Goal: Task Accomplishment & Management: Use online tool/utility

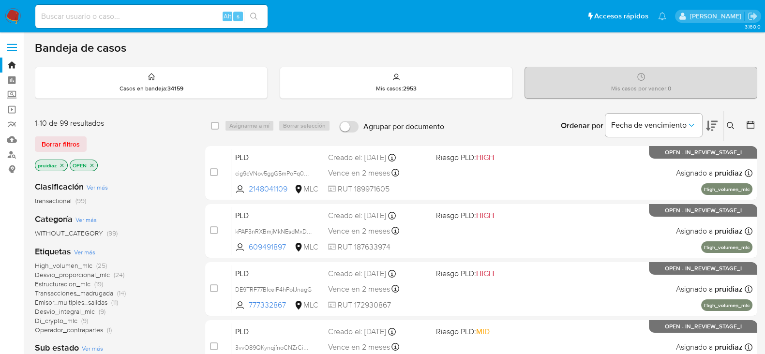
click at [15, 15] on img at bounding box center [13, 16] width 16 height 16
click at [707, 128] on icon at bounding box center [712, 126] width 12 height 10
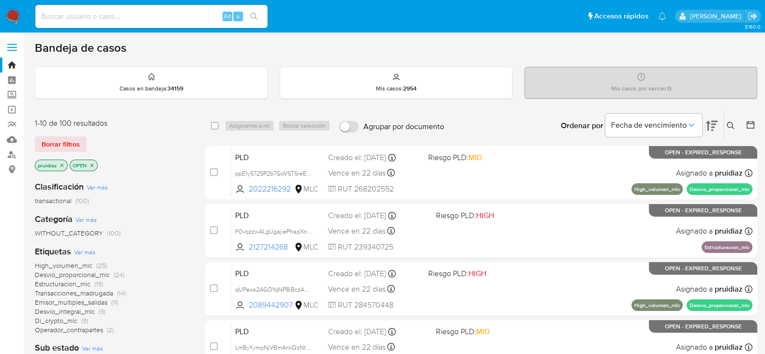
scroll to position [344, 0]
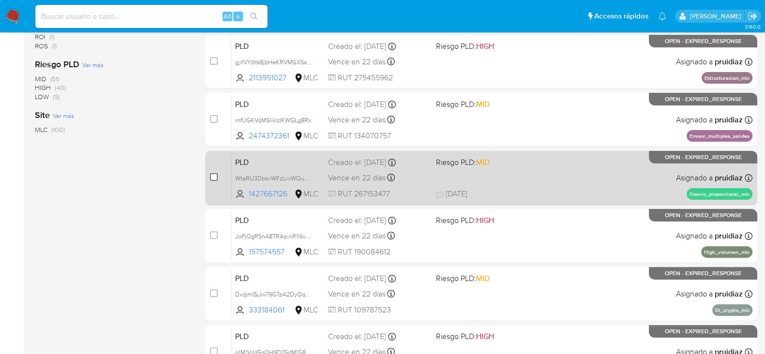
click at [216, 176] on input "checkbox" at bounding box center [214, 177] width 8 height 8
checkbox input "true"
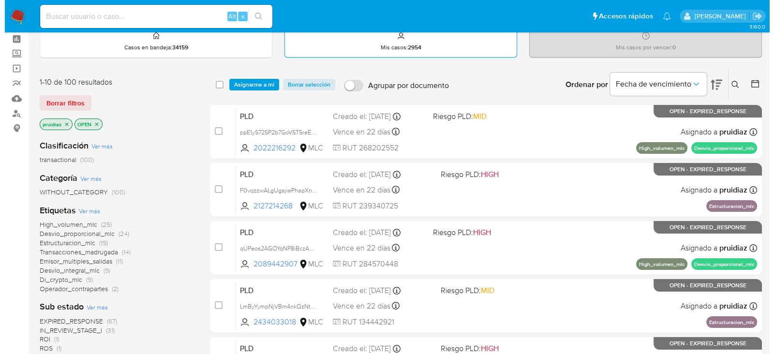
scroll to position [0, 0]
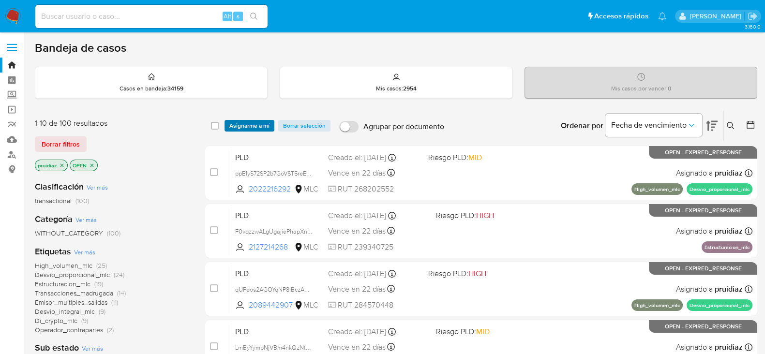
click at [256, 124] on span "Asignarme a mí" at bounding box center [249, 126] width 40 height 10
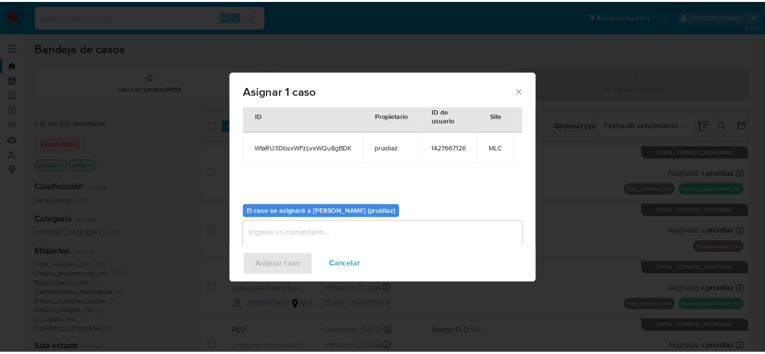
scroll to position [50, 0]
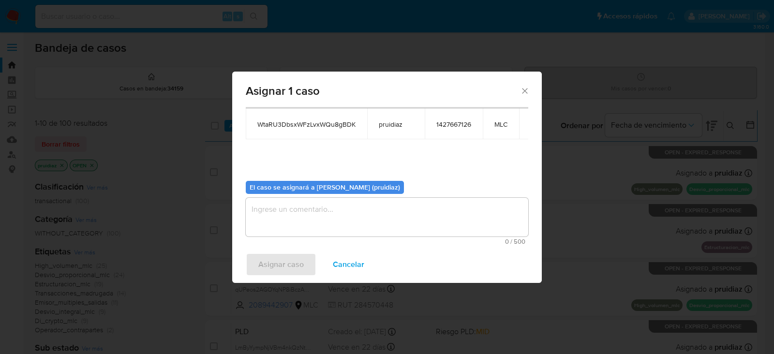
click at [334, 212] on textarea "assign-modal" at bounding box center [387, 217] width 283 height 39
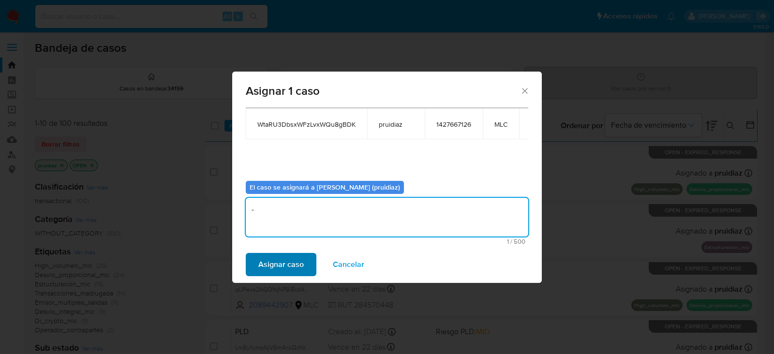
type textarea "-"
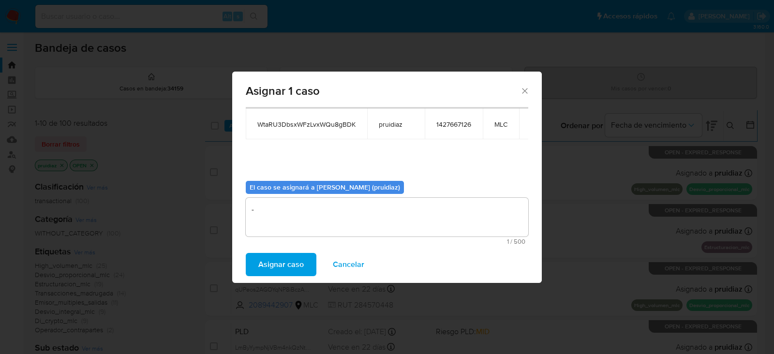
click at [272, 260] on span "Asignar caso" at bounding box center [280, 264] width 45 height 21
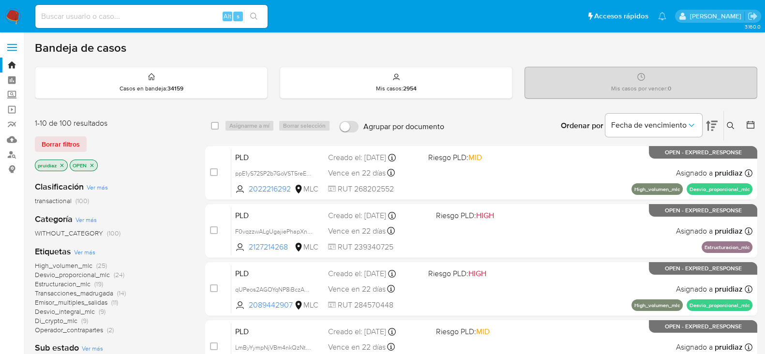
click at [15, 10] on img at bounding box center [13, 16] width 16 height 16
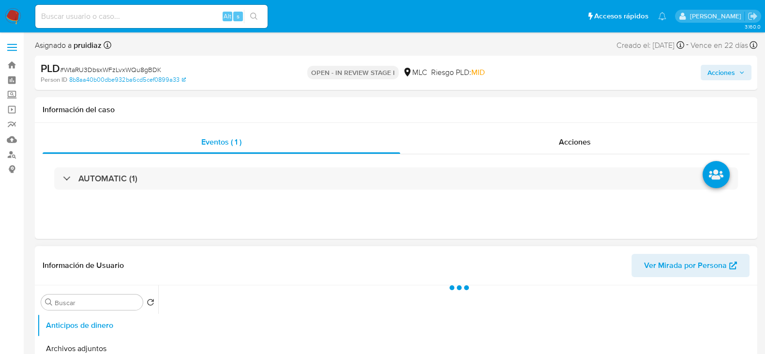
select select "10"
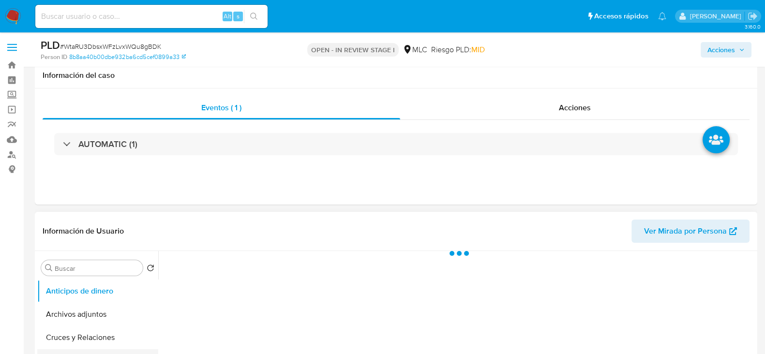
scroll to position [120, 0]
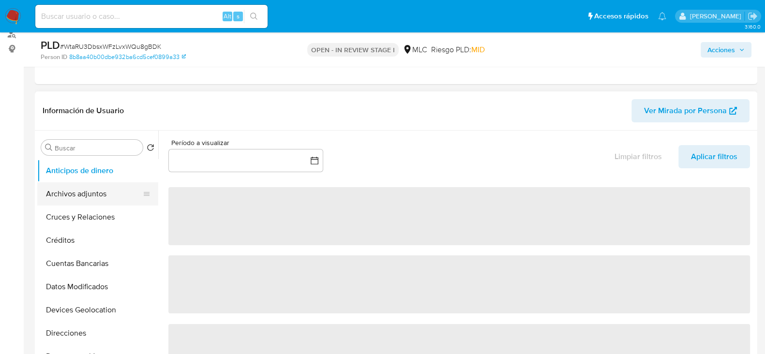
click at [82, 194] on button "Archivos adjuntos" at bounding box center [93, 193] width 113 height 23
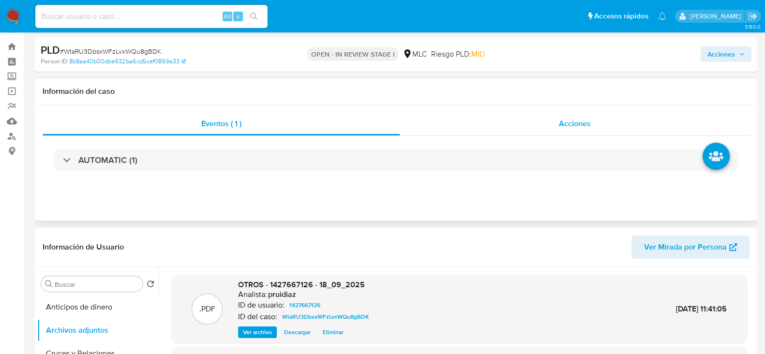
scroll to position [0, 0]
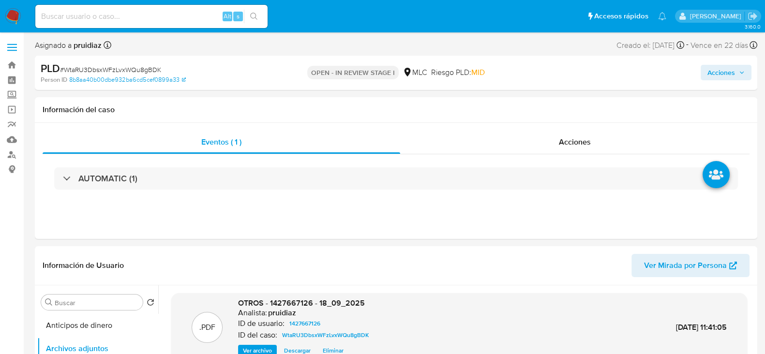
click at [725, 71] on span "Acciones" at bounding box center [721, 72] width 28 height 15
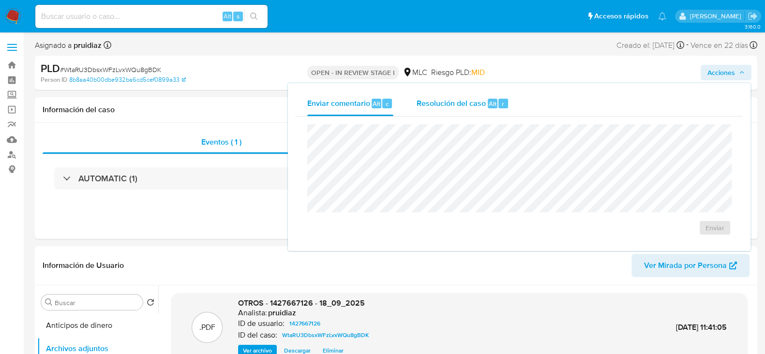
click at [449, 115] on div "Resolución del caso Alt r" at bounding box center [463, 103] width 92 height 25
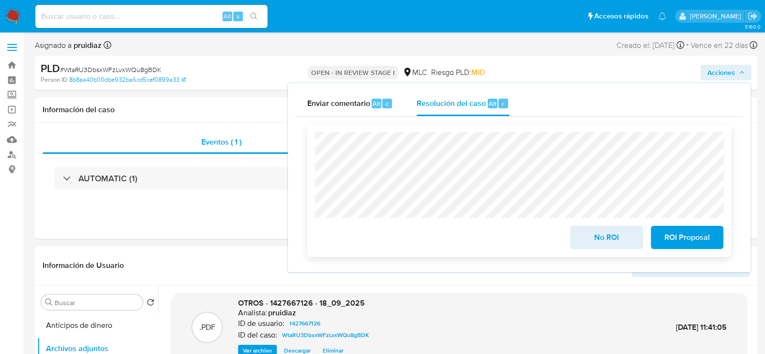
click at [611, 241] on span "No ROI" at bounding box center [606, 237] width 47 height 21
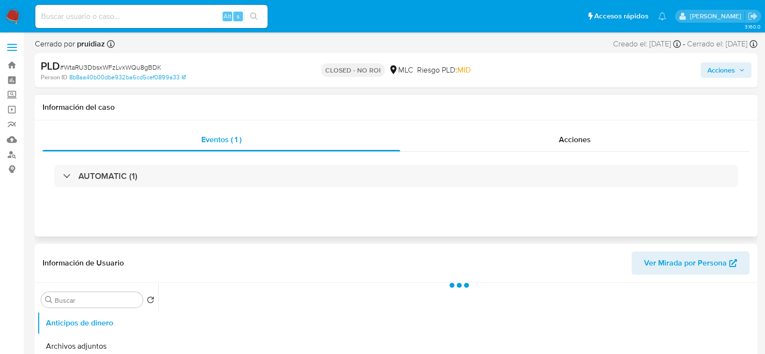
select select "10"
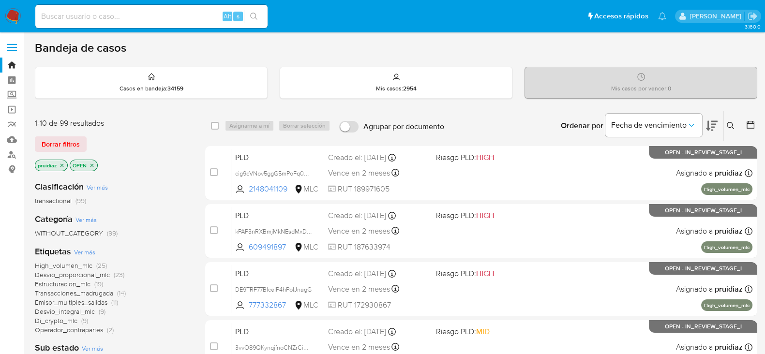
click at [707, 125] on icon at bounding box center [712, 126] width 12 height 10
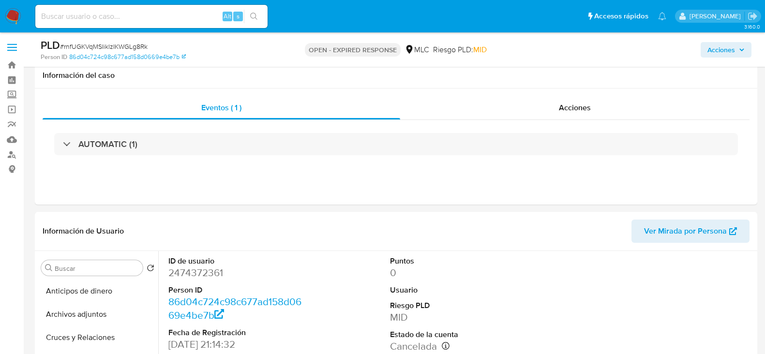
select select "10"
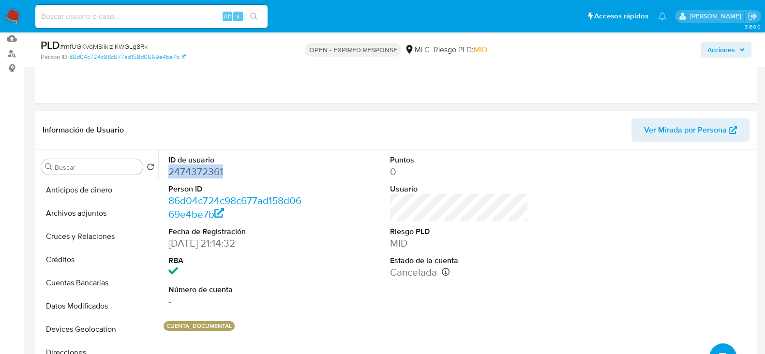
click at [196, 173] on dd "2474372361" at bounding box center [237, 172] width 138 height 14
click at [197, 166] on dd "2474372361" at bounding box center [237, 172] width 138 height 14
click at [196, 165] on dd "2474372361" at bounding box center [237, 172] width 138 height 14
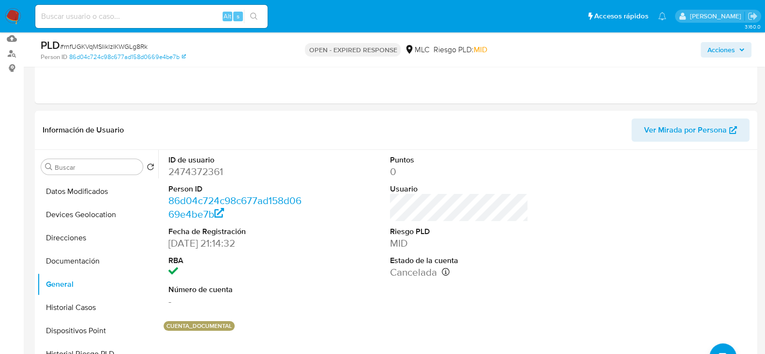
click at [76, 47] on span "# rnfUGKVqMSIiklzIKWGLg8Rk" at bounding box center [104, 47] width 88 height 10
copy span "rnfUGKVqMSIiklzIKWGLg8Rk"
click at [69, 307] on button "Historial Casos" at bounding box center [93, 307] width 113 height 23
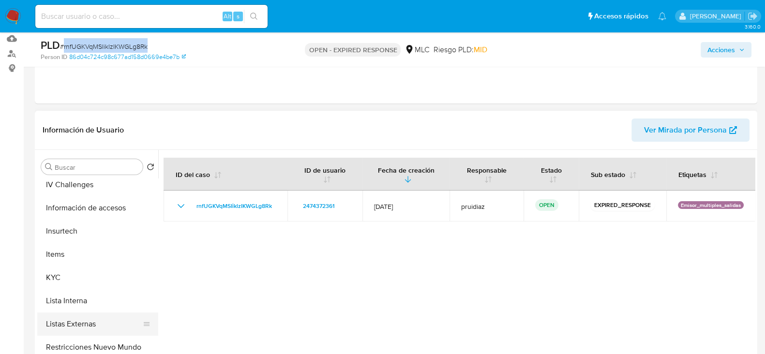
scroll to position [357, 0]
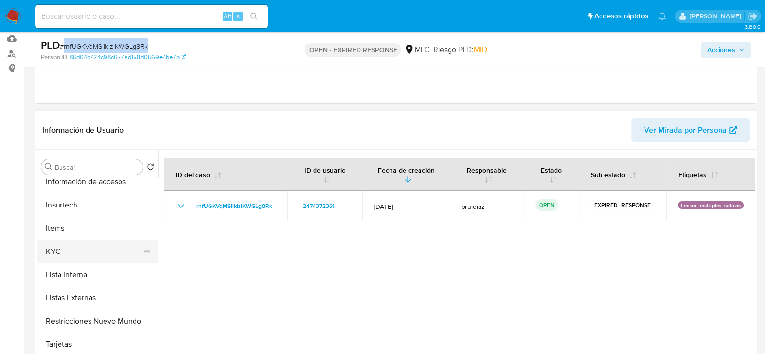
click at [70, 243] on button "KYC" at bounding box center [93, 251] width 113 height 23
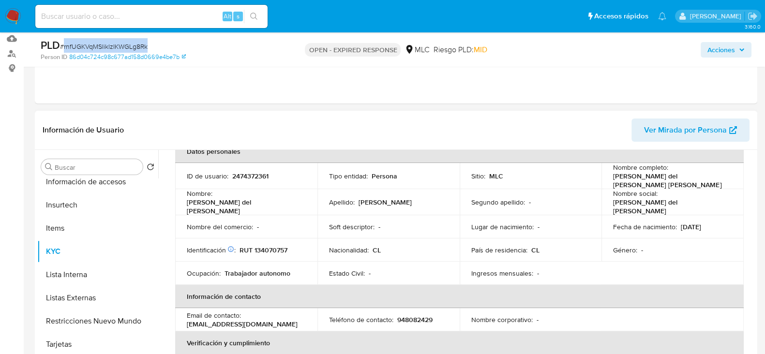
scroll to position [0, 0]
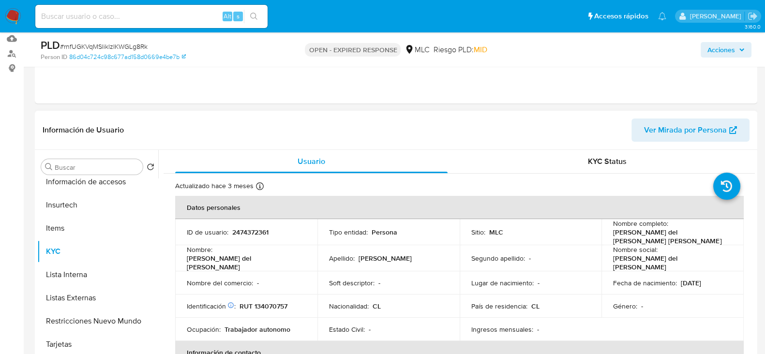
click at [266, 302] on p "RUT 134070757" at bounding box center [264, 306] width 48 height 9
copy p "134070757"
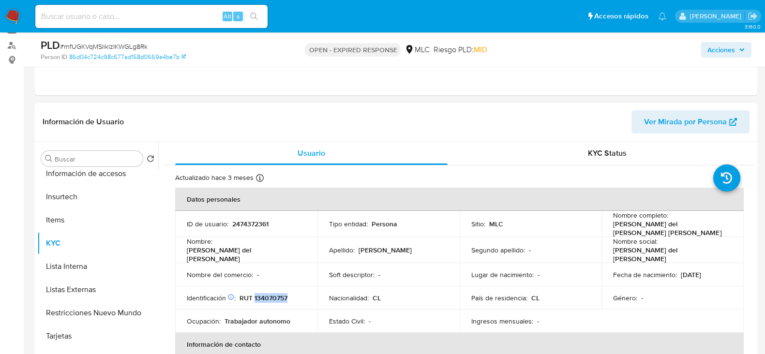
scroll to position [120, 0]
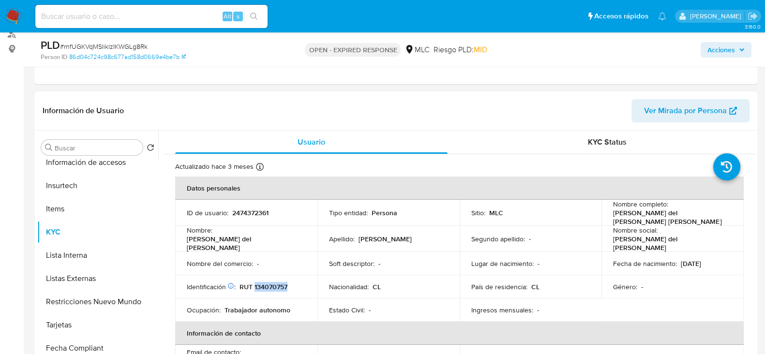
copy p "134070757"
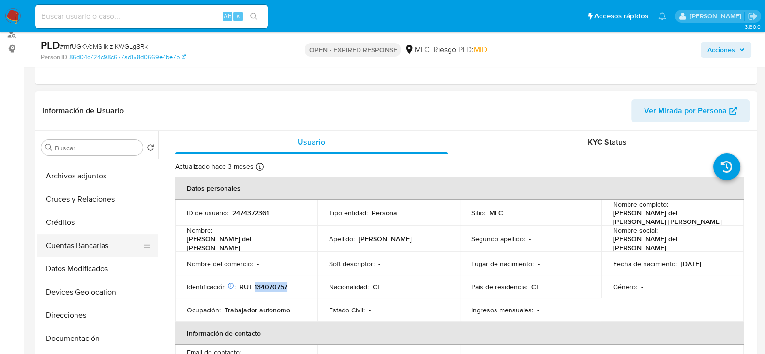
scroll to position [0, 0]
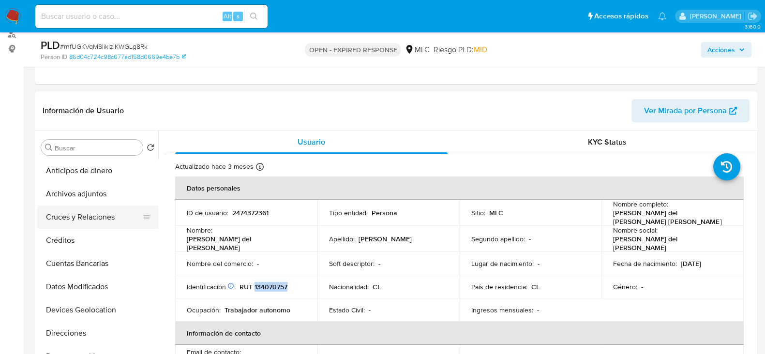
click at [80, 224] on button "Cruces y Relaciones" at bounding box center [93, 217] width 113 height 23
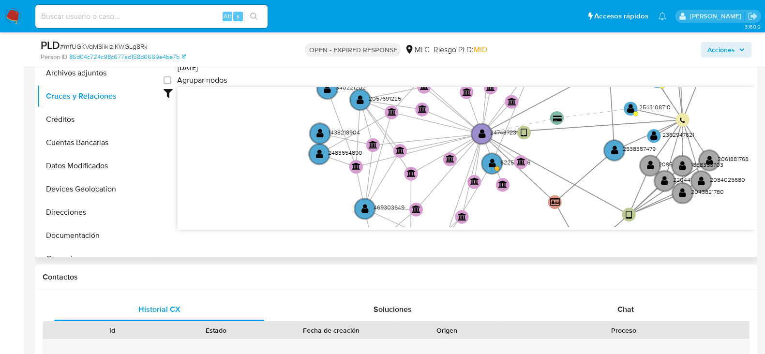
scroll to position [36, 0]
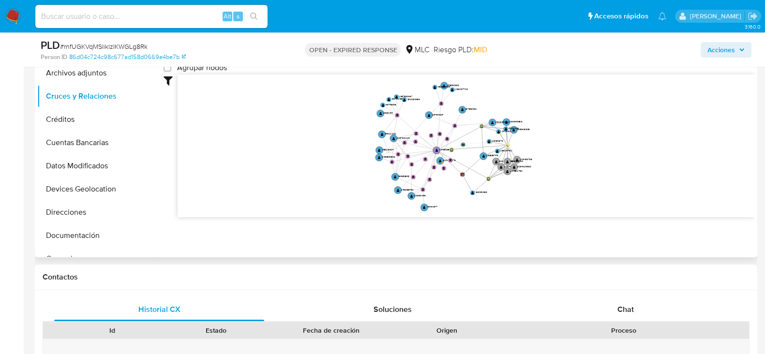
drag, startPoint x: 643, startPoint y: 125, endPoint x: 556, endPoint y: 147, distance: 89.8
click at [556, 147] on icon "device-64c67c7a2cd0e9e59a4ba5d4  user-220441374  220441374 user-2084025580  …" at bounding box center [466, 145] width 577 height 140
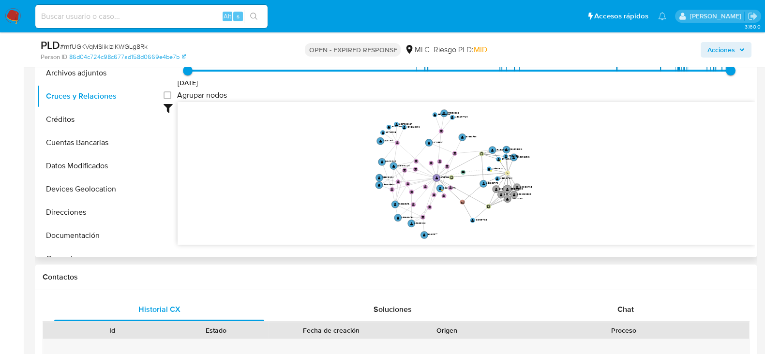
scroll to position [10, 0]
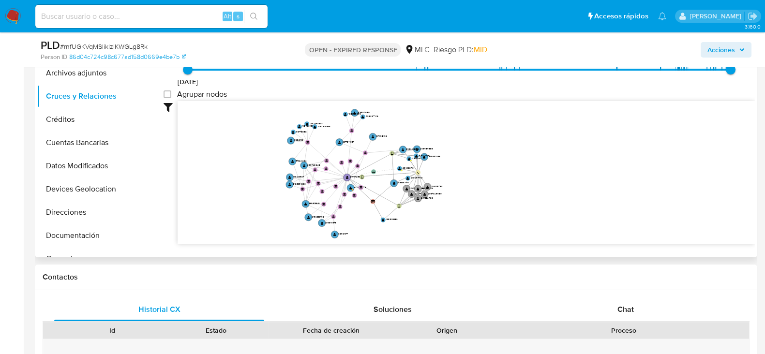
drag, startPoint x: 549, startPoint y: 170, endPoint x: 421, endPoint y: 127, distance: 134.5
click at [466, 168] on icon "device-64c67c7a2cd0e9e59a4ba5d4  user-220441374  220441374 user-2084025580  …" at bounding box center [466, 171] width 577 height 140
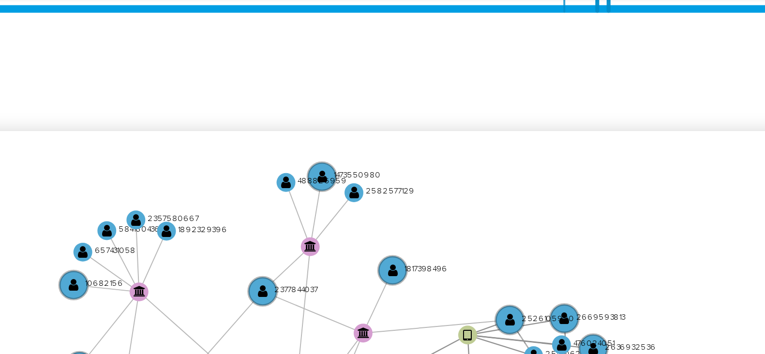
scroll to position [36, 0]
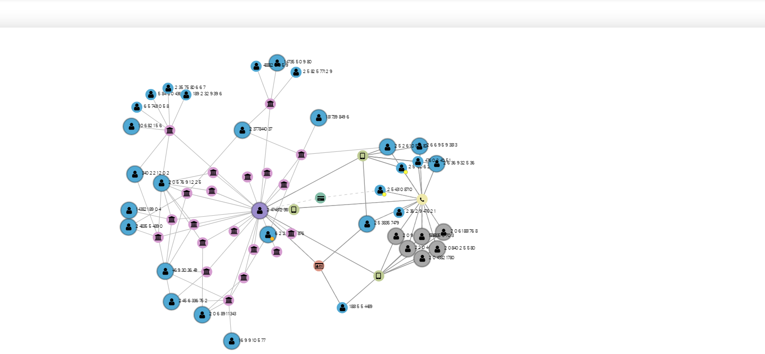
drag, startPoint x: 392, startPoint y: 90, endPoint x: 376, endPoint y: 86, distance: 17.2
click at [376, 86] on icon "device-64c67c7a2cd0e9e59a4ba5d4  user-220441374  220441374 user-2084025580  …" at bounding box center [466, 145] width 577 height 140
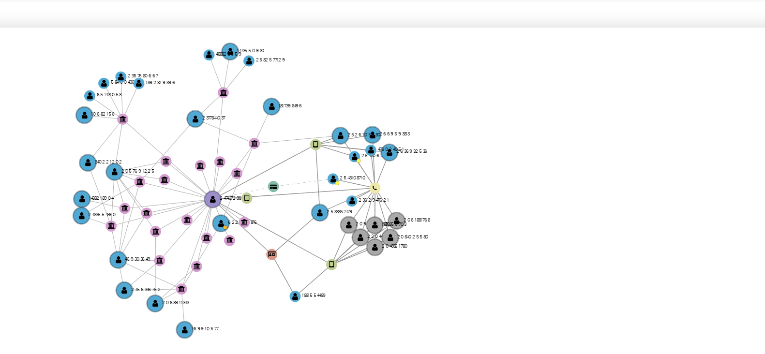
drag, startPoint x: 376, startPoint y: 86, endPoint x: 363, endPoint y: 82, distance: 13.0
click at [363, 82] on icon "device-64c67c7a2cd0e9e59a4ba5d4  user-220441374  220441374 user-2084025580  …" at bounding box center [466, 145] width 577 height 140
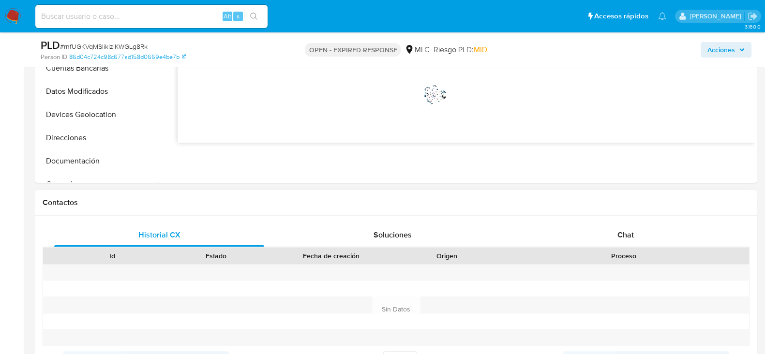
scroll to position [358, 0]
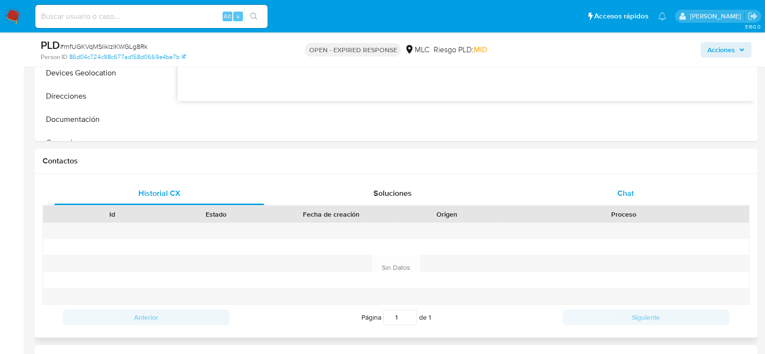
click at [641, 182] on div "Chat" at bounding box center [626, 193] width 210 height 23
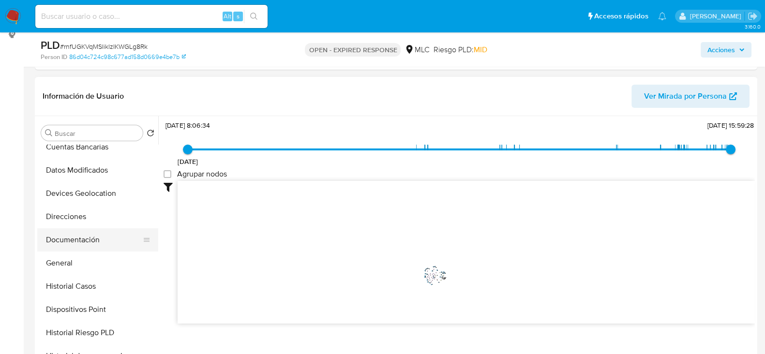
scroll to position [120, 0]
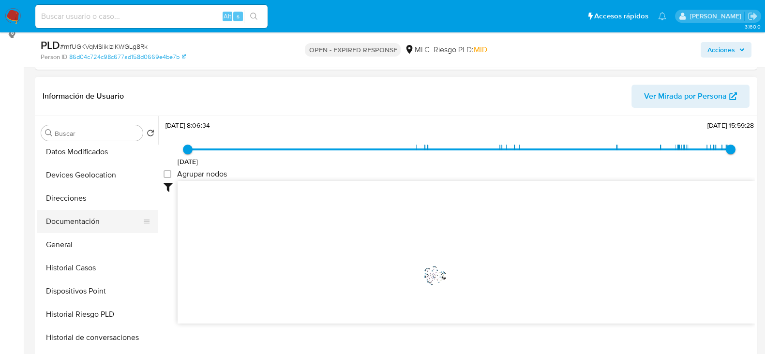
click at [85, 223] on button "Documentación" at bounding box center [93, 221] width 113 height 23
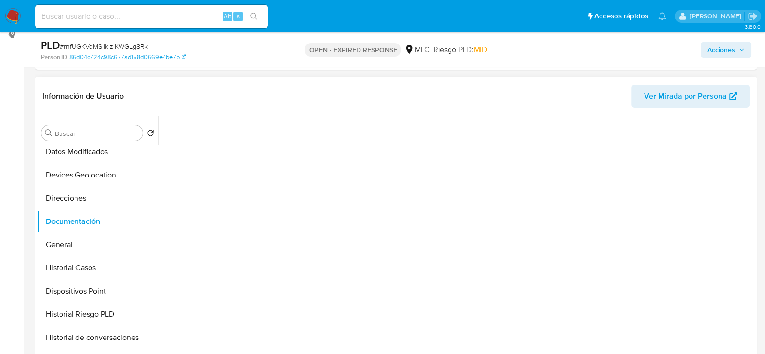
scroll to position [0, 0]
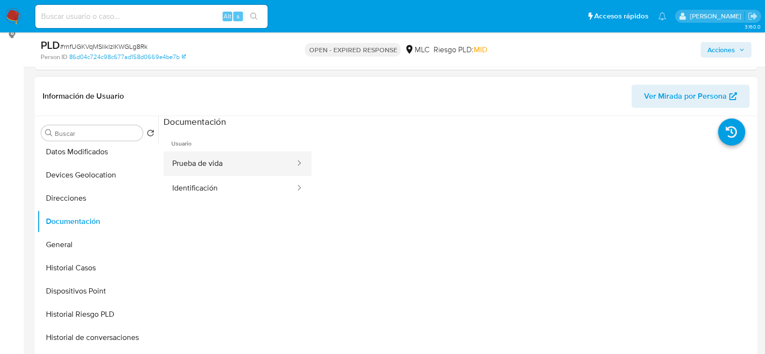
click at [233, 160] on button "Prueba de vida" at bounding box center [230, 163] width 133 height 25
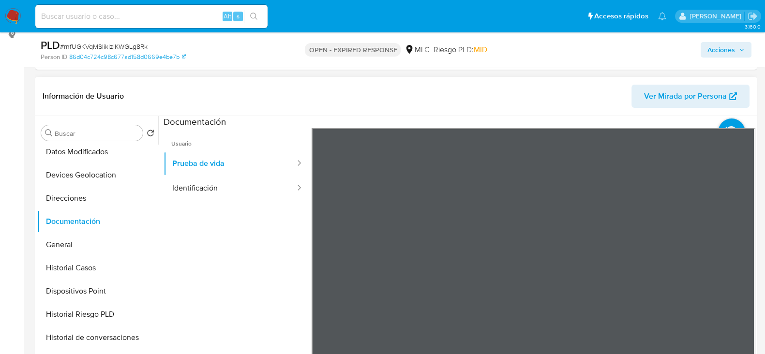
scroll to position [196, 0]
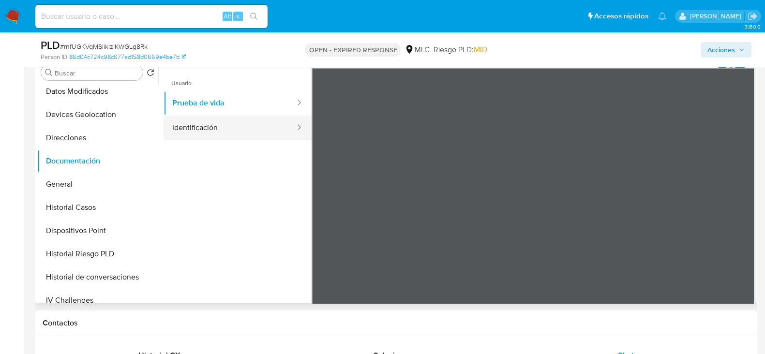
click at [210, 129] on button "Identificación" at bounding box center [230, 128] width 133 height 25
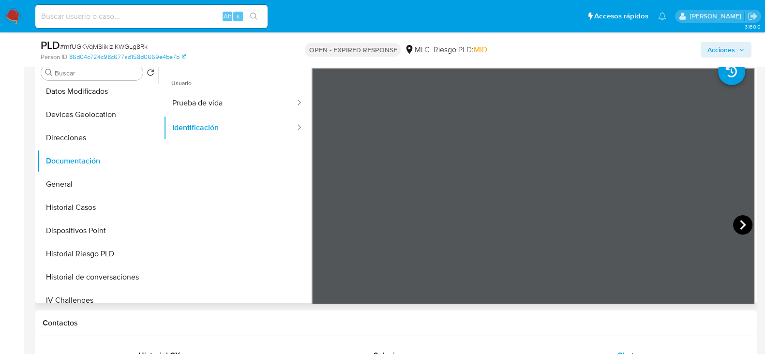
click at [734, 224] on icon at bounding box center [742, 224] width 19 height 19
click at [326, 224] on icon at bounding box center [323, 224] width 19 height 19
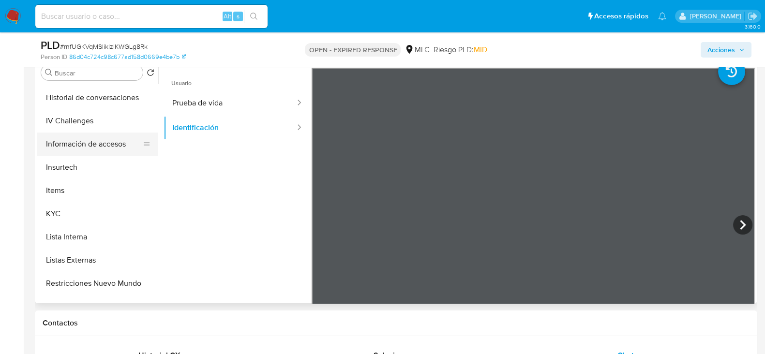
scroll to position [302, 0]
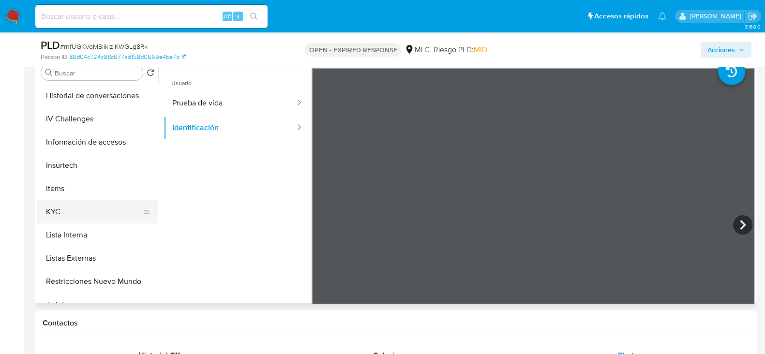
click at [60, 209] on button "KYC" at bounding box center [93, 211] width 113 height 23
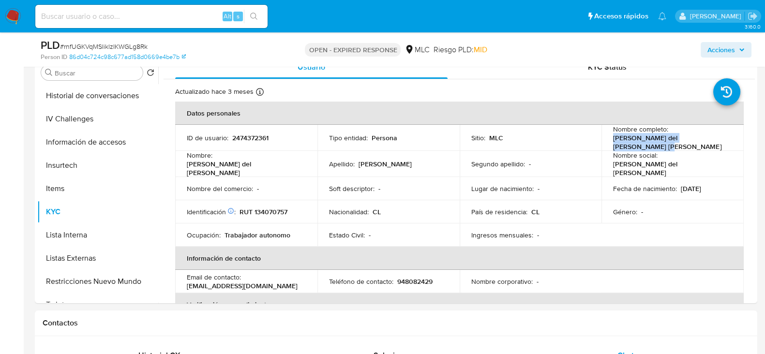
drag, startPoint x: 722, startPoint y: 144, endPoint x: 604, endPoint y: 140, distance: 118.6
click at [604, 140] on td "Nombre completo : Beronica del Carmen Erices Navarro" at bounding box center [673, 138] width 142 height 26
copy p "Beronica del Carmen Erices Navarro"
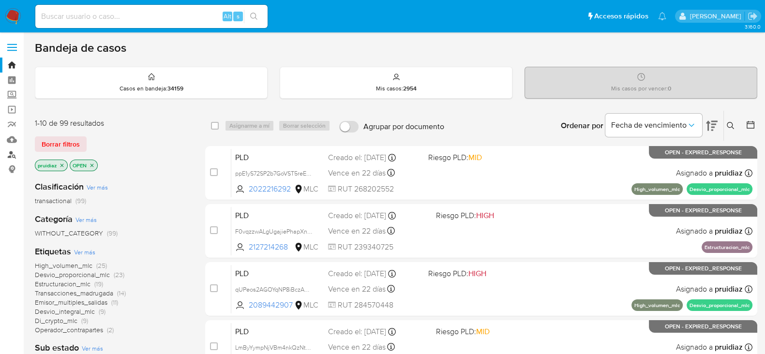
click at [6, 153] on link "Buscador de personas" at bounding box center [57, 154] width 115 height 15
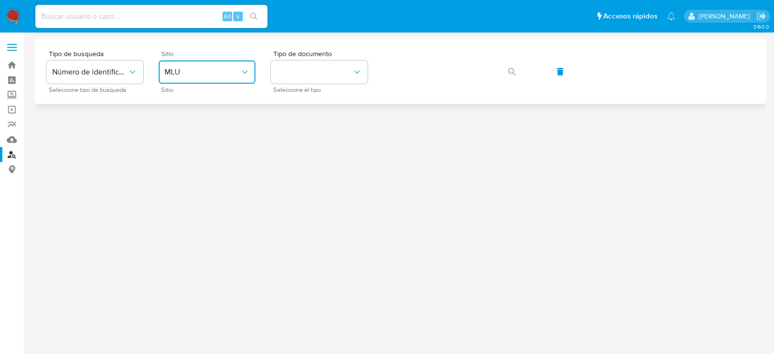
click at [215, 78] on button "MLU" at bounding box center [207, 71] width 97 height 23
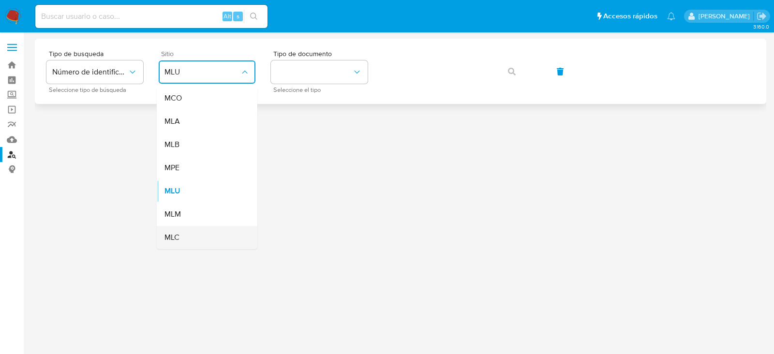
click at [174, 241] on span "MLC" at bounding box center [172, 238] width 15 height 10
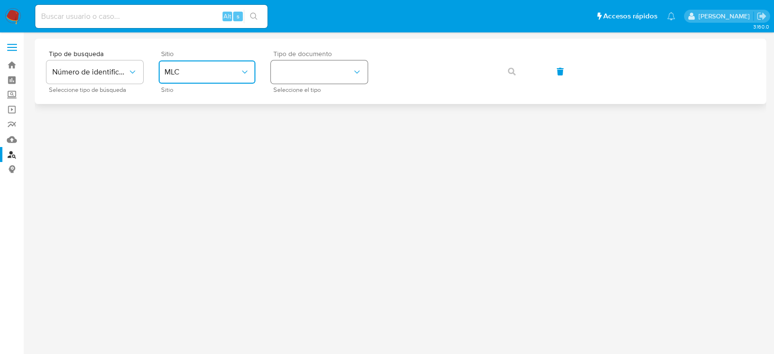
click at [310, 75] on button "identificationType" at bounding box center [319, 71] width 97 height 23
click at [301, 109] on div "RUT RUT" at bounding box center [316, 103] width 79 height 33
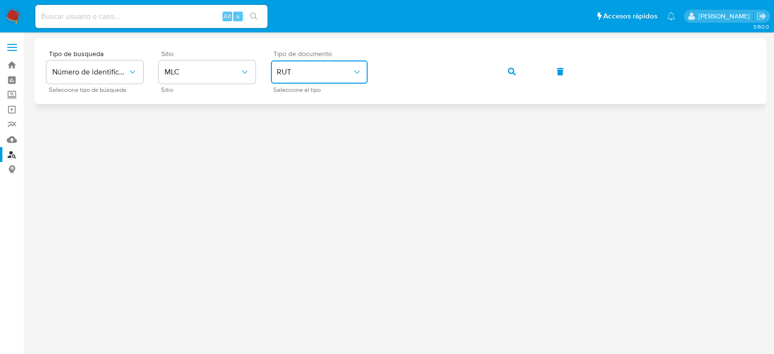
click at [511, 66] on span "button" at bounding box center [512, 71] width 8 height 21
